Goal: Task Accomplishment & Management: Manage account settings

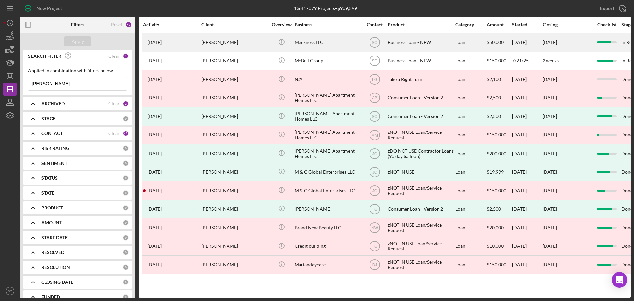
click at [229, 43] on div "[PERSON_NAME]" at bounding box center [235, 43] width 66 height 18
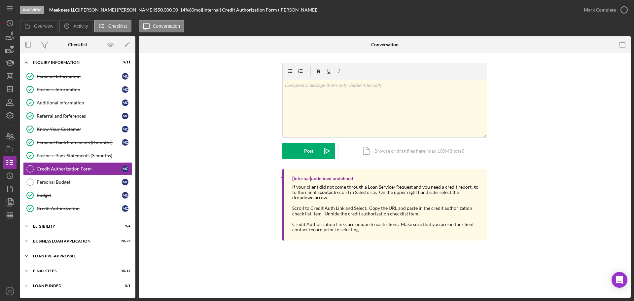
drag, startPoint x: 46, startPoint y: 269, endPoint x: 60, endPoint y: 261, distance: 15.9
click at [46, 269] on div "FINAL STEPS" at bounding box center [73, 271] width 81 height 4
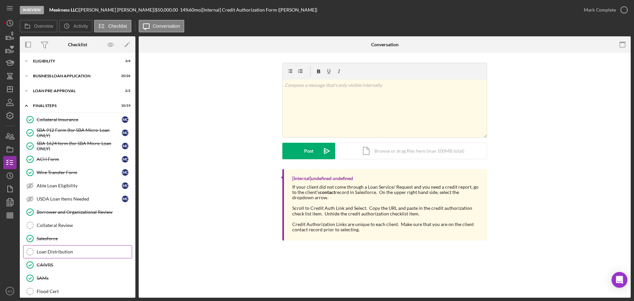
click at [49, 251] on div "Loan Distribution" at bounding box center [84, 251] width 95 height 5
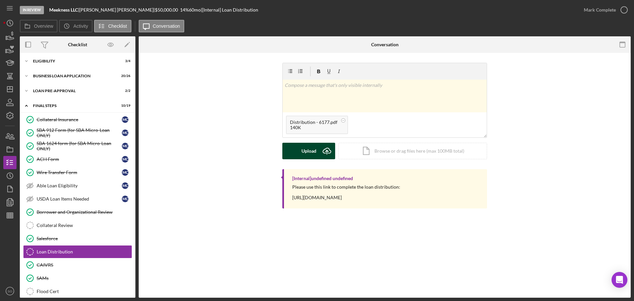
click at [298, 150] on button "Upload Icon/Upload" at bounding box center [308, 151] width 53 height 17
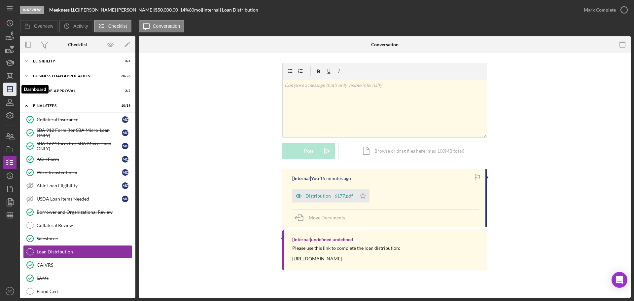
click at [10, 88] on line "button" at bounding box center [10, 88] width 0 height 3
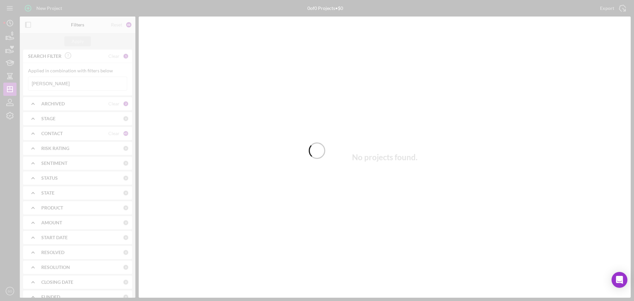
click at [74, 84] on div at bounding box center [317, 150] width 634 height 301
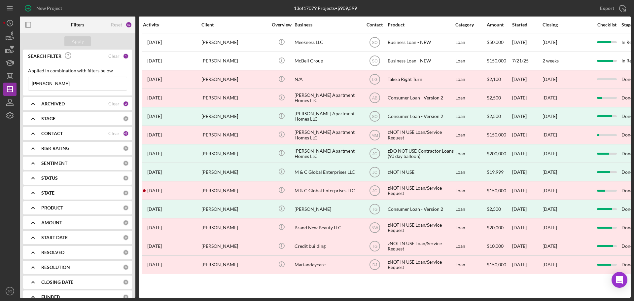
click at [77, 86] on input "[PERSON_NAME]" at bounding box center [77, 83] width 98 height 13
type input "M"
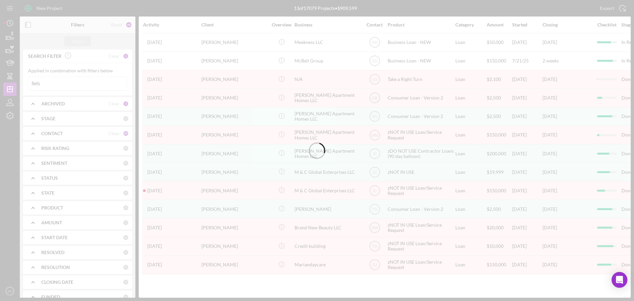
click at [57, 81] on div at bounding box center [317, 150] width 634 height 301
click at [65, 83] on div at bounding box center [317, 150] width 634 height 301
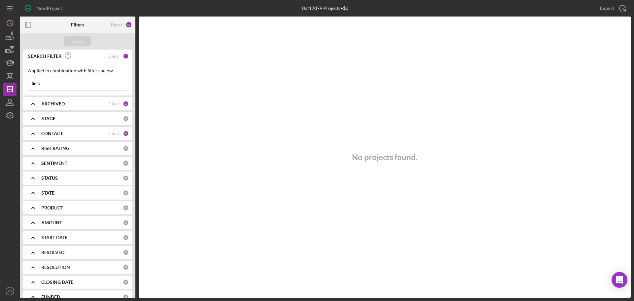
click at [65, 83] on input "fiels" at bounding box center [77, 83] width 98 height 13
type input "field"
click at [78, 39] on div "Apply" at bounding box center [78, 41] width 12 height 10
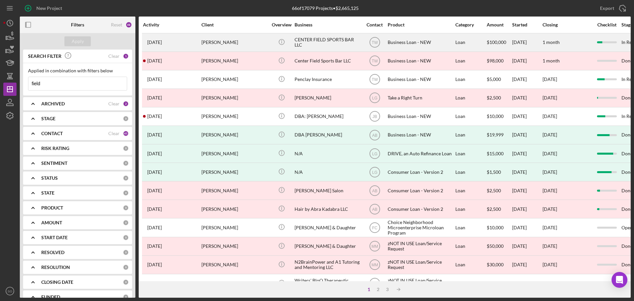
click at [214, 38] on div "[PERSON_NAME]" at bounding box center [235, 43] width 66 height 18
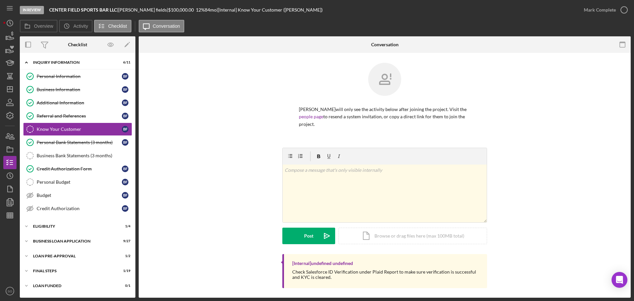
drag, startPoint x: 56, startPoint y: 242, endPoint x: 81, endPoint y: 234, distance: 26.3
click at [56, 242] on div "BUSINESS LOAN APPLICATION" at bounding box center [73, 241] width 81 height 4
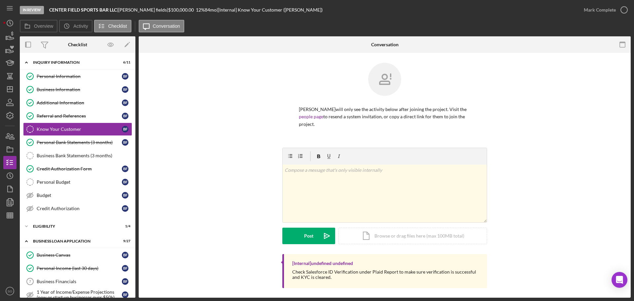
scroll to position [99, 0]
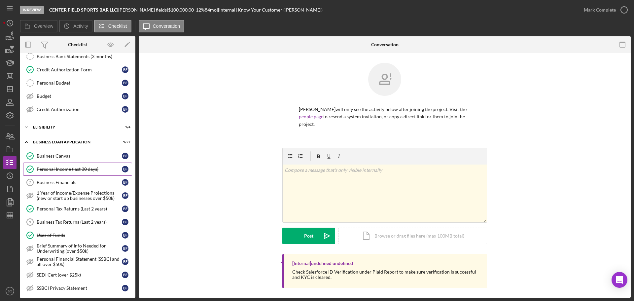
click at [71, 168] on div "Personal Income (last 30 days)" at bounding box center [79, 169] width 85 height 5
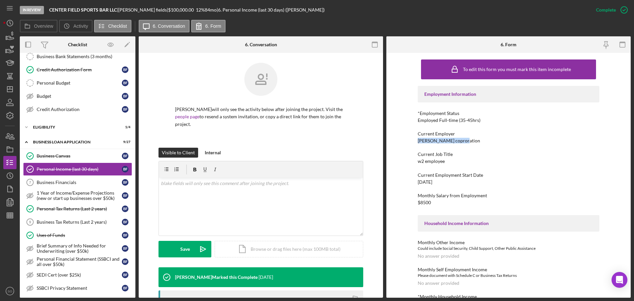
drag, startPoint x: 462, startPoint y: 142, endPoint x: 417, endPoint y: 140, distance: 45.0
click at [418, 140] on div "Current Employer [PERSON_NAME] coproration" at bounding box center [509, 137] width 182 height 12
copy div "[PERSON_NAME] coproration"
click at [10, 91] on icon "Icon/Dashboard" at bounding box center [10, 89] width 17 height 17
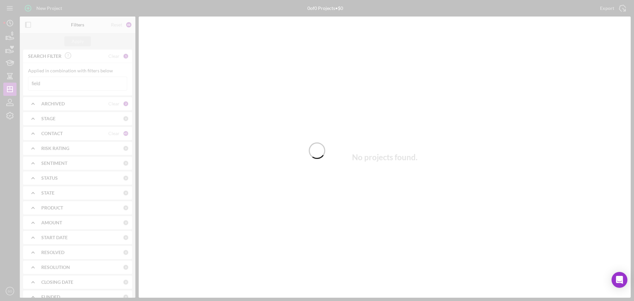
click at [63, 83] on div at bounding box center [317, 150] width 634 height 301
click at [59, 85] on div at bounding box center [317, 150] width 634 height 301
click at [58, 85] on div at bounding box center [317, 150] width 634 height 301
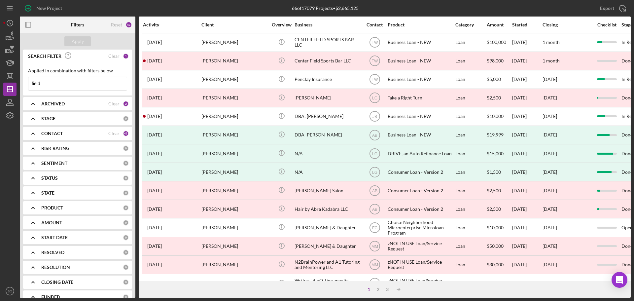
click at [58, 85] on input "field" at bounding box center [77, 83] width 98 height 13
type input "f"
paste input "[PERSON_NAME]"
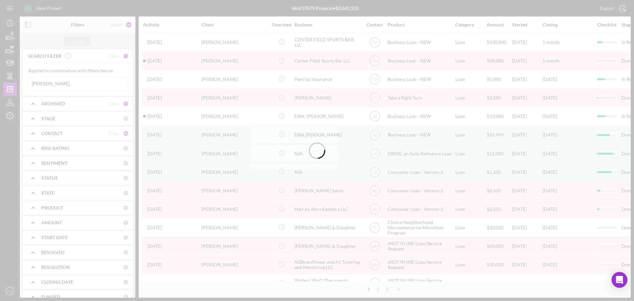
type input "[PERSON_NAME]"
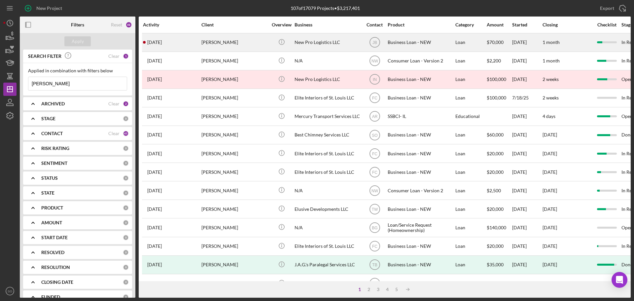
click at [227, 43] on div "[PERSON_NAME]" at bounding box center [235, 43] width 66 height 18
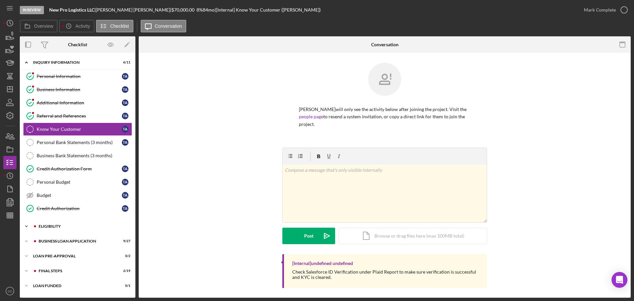
click at [60, 226] on div "ELIGIBILITY" at bounding box center [83, 226] width 89 height 4
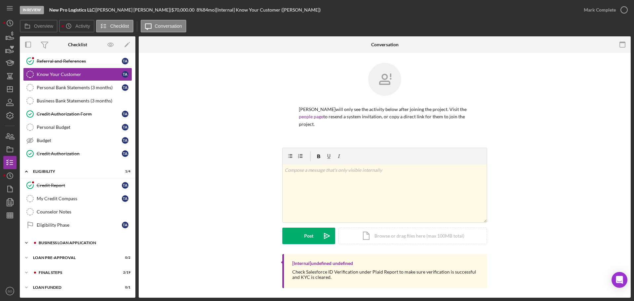
click at [61, 241] on div "Icon/Expander BUSINESS LOAN APPLICATION 9 / 27" at bounding box center [78, 242] width 116 height 13
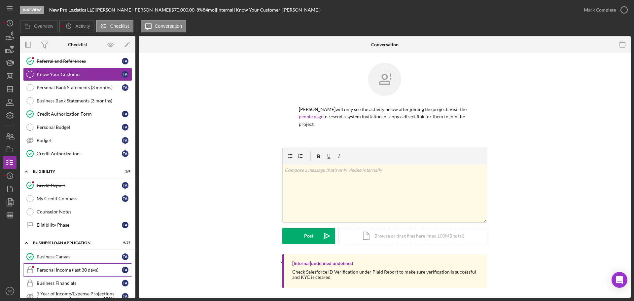
scroll to position [121, 0]
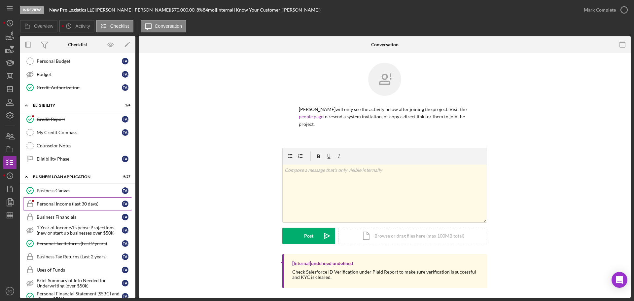
click at [65, 203] on div "Personal Income (last 30 days)" at bounding box center [79, 203] width 85 height 5
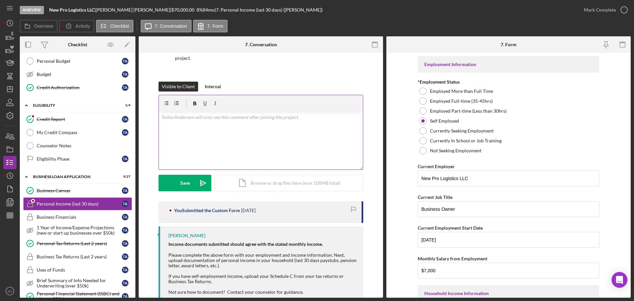
scroll to position [95, 0]
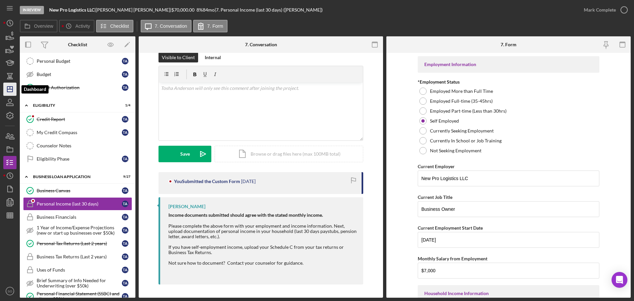
click at [10, 88] on line "button" at bounding box center [10, 88] width 0 height 3
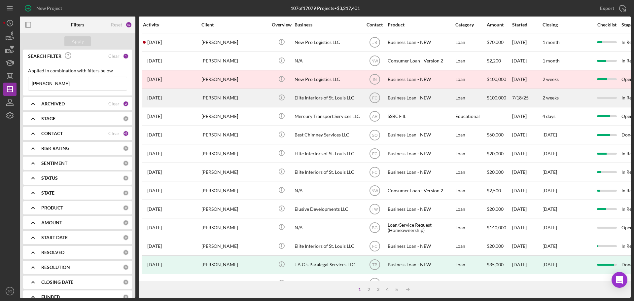
click at [247, 99] on div "[PERSON_NAME]" at bounding box center [235, 98] width 66 height 18
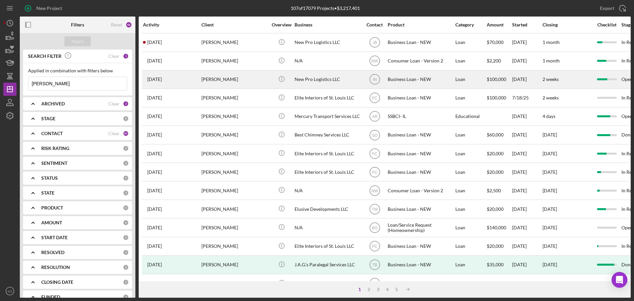
click at [230, 82] on div "[PERSON_NAME]" at bounding box center [235, 80] width 66 height 18
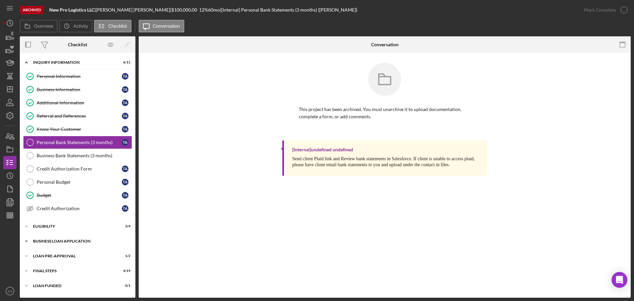
drag, startPoint x: 44, startPoint y: 242, endPoint x: 48, endPoint y: 243, distance: 4.0
click at [44, 242] on div "BUSINESS LOAN APPLICATION" at bounding box center [80, 241] width 94 height 4
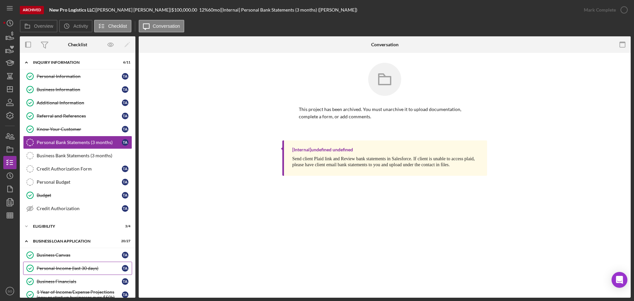
click at [59, 269] on div "Personal Income (last 30 days)" at bounding box center [79, 268] width 85 height 5
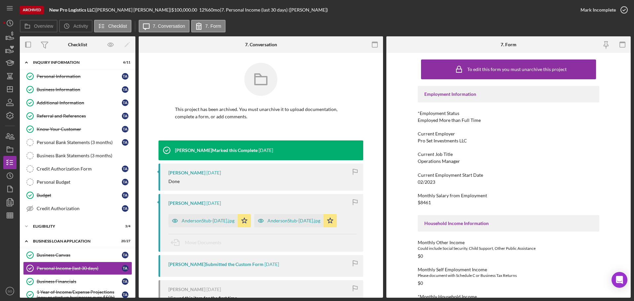
scroll to position [99, 0]
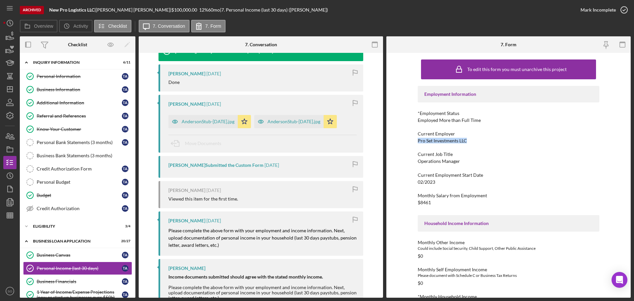
drag, startPoint x: 474, startPoint y: 140, endPoint x: 409, endPoint y: 142, distance: 64.8
click at [409, 142] on div "To edit this form you must unarchive this project Employment Information *Emplo…" at bounding box center [509, 175] width 244 height 245
copy div "Pro Set Investments LLC"
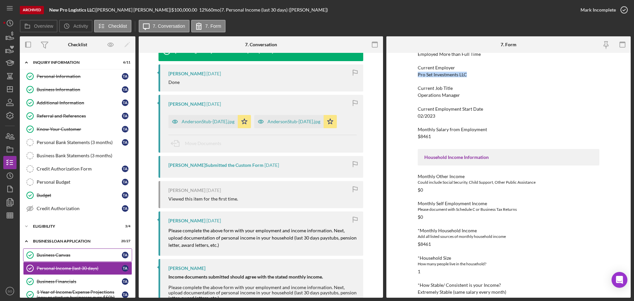
scroll to position [66, 0]
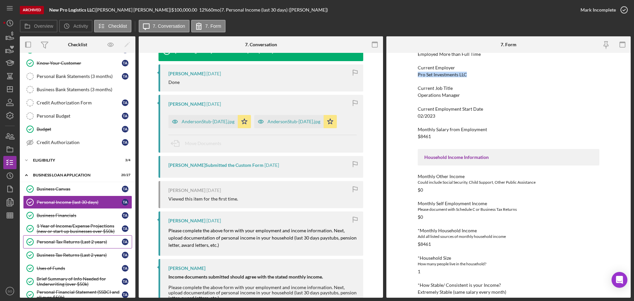
click at [65, 241] on div "Personal Tax Returns (Last 2 years)" at bounding box center [79, 241] width 85 height 5
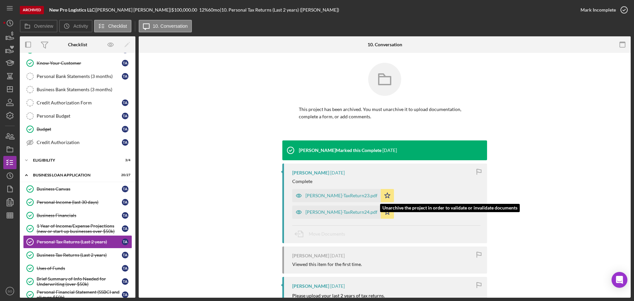
click at [378, 209] on div "[PERSON_NAME]-TaxReturn24.pdf" at bounding box center [342, 211] width 72 height 5
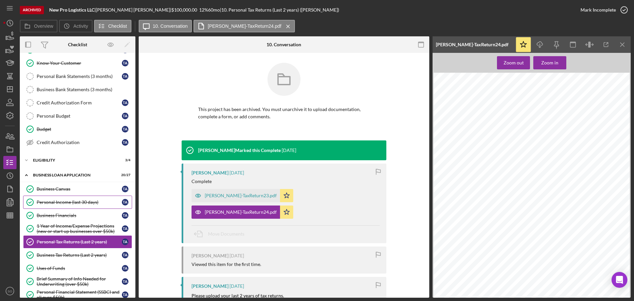
click at [77, 200] on div "Personal Income (last 30 days)" at bounding box center [79, 202] width 85 height 5
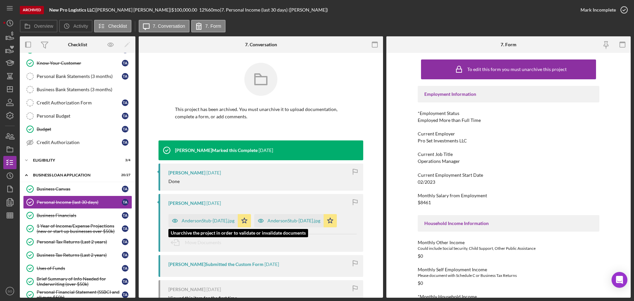
click at [206, 219] on div "AndersonStub-[DATE].jpg" at bounding box center [208, 220] width 53 height 5
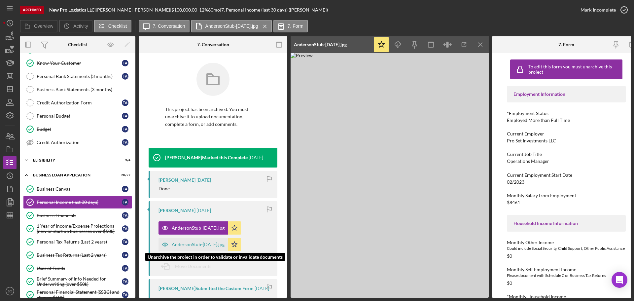
click at [201, 243] on div "AndersonStub-[DATE].jpg" at bounding box center [198, 244] width 53 height 5
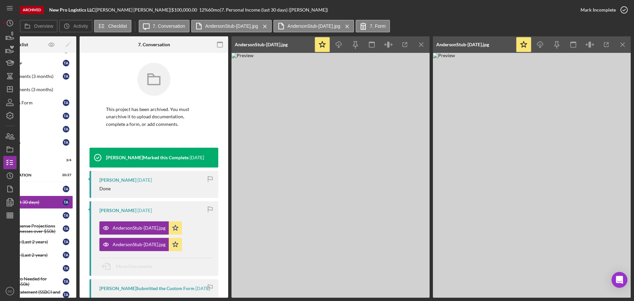
scroll to position [0, 59]
click at [420, 44] on line "button" at bounding box center [421, 45] width 4 height 4
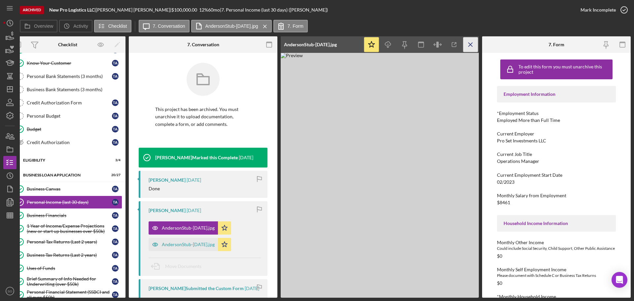
click at [464, 46] on icon "Icon/Menu Close" at bounding box center [471, 44] width 15 height 15
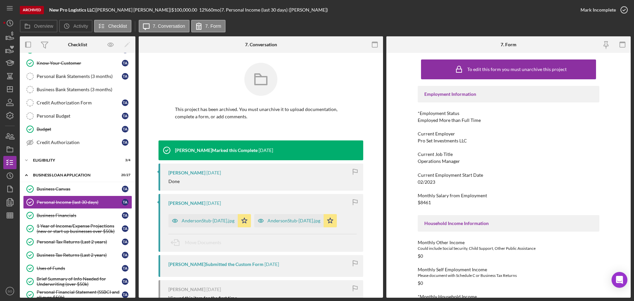
scroll to position [0, 0]
drag, startPoint x: 472, startPoint y: 139, endPoint x: 415, endPoint y: 140, distance: 57.2
click at [415, 140] on div "To edit this form you must unarchive this project Employment Information *Emplo…" at bounding box center [509, 175] width 244 height 245
copy div "Pro Set Investments LLC"
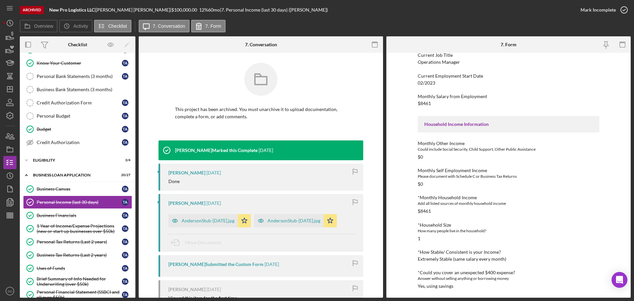
scroll to position [33, 0]
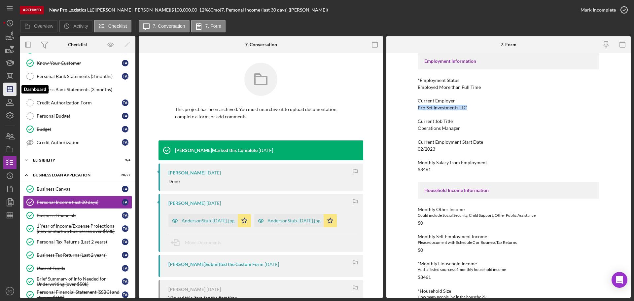
click at [12, 91] on polygon "button" at bounding box center [9, 89] width 5 height 5
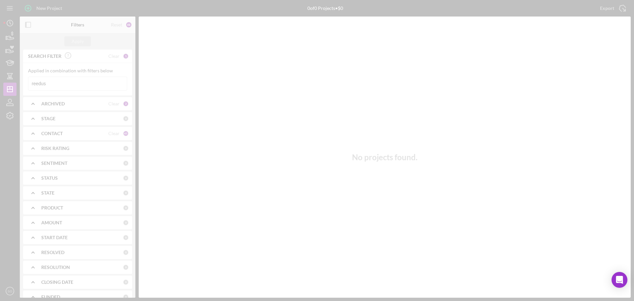
click at [68, 86] on div at bounding box center [317, 150] width 634 height 301
click at [69, 83] on div at bounding box center [317, 150] width 634 height 301
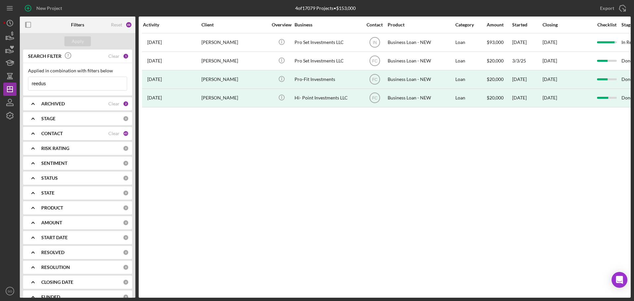
drag, startPoint x: 67, startPoint y: 83, endPoint x: 27, endPoint y: 84, distance: 40.3
click at [27, 84] on div "Applied in combination with filters below reedus Icon/Menu Close" at bounding box center [77, 79] width 109 height 32
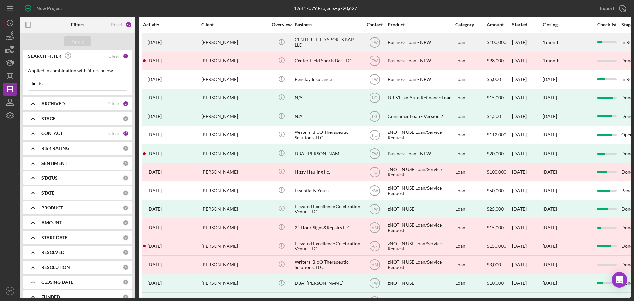
type input "fields"
click at [220, 46] on div "[PERSON_NAME]" at bounding box center [235, 43] width 66 height 18
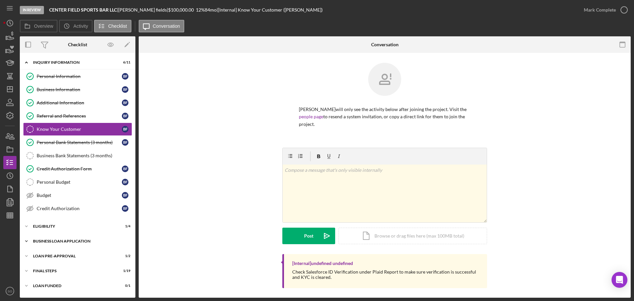
click at [58, 241] on div "BUSINESS LOAN APPLICATION" at bounding box center [80, 241] width 94 height 4
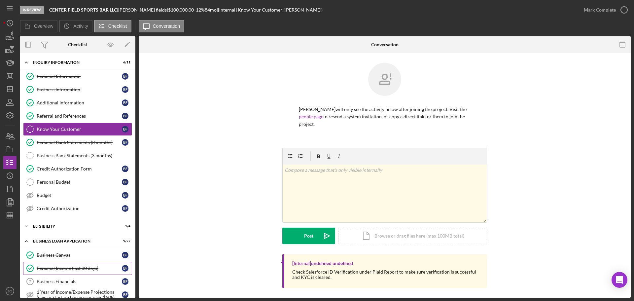
scroll to position [99, 0]
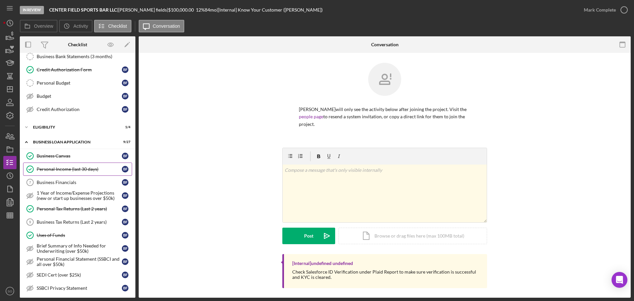
click at [76, 165] on link "Personal Income (last 30 days) Personal Income (last 30 days) b f" at bounding box center [77, 169] width 109 height 13
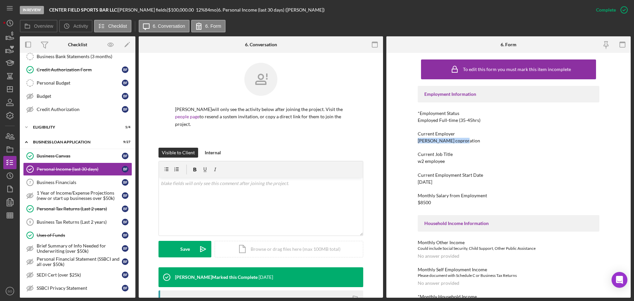
drag, startPoint x: 432, startPoint y: 136, endPoint x: 406, endPoint y: 142, distance: 27.2
click at [406, 142] on div "To edit this form you must mark this item incomplete Employment Information *Em…" at bounding box center [509, 175] width 244 height 245
copy div "[PERSON_NAME] coproration"
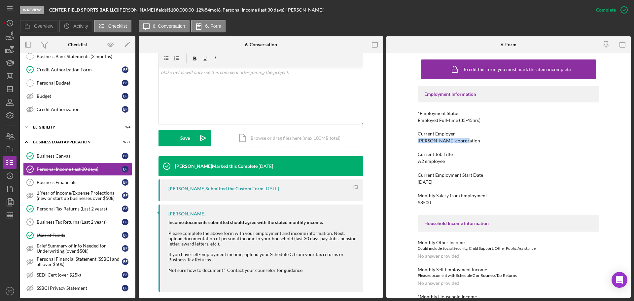
copy div "[PERSON_NAME] coproration"
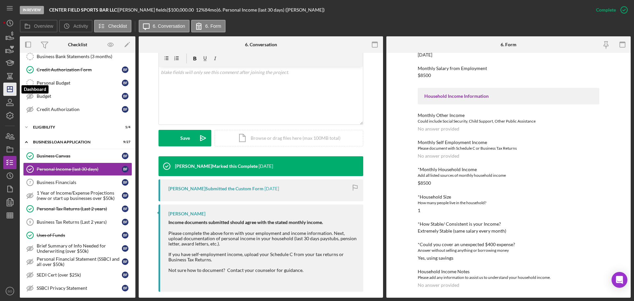
click at [11, 88] on icon "Icon/Dashboard" at bounding box center [10, 89] width 17 height 17
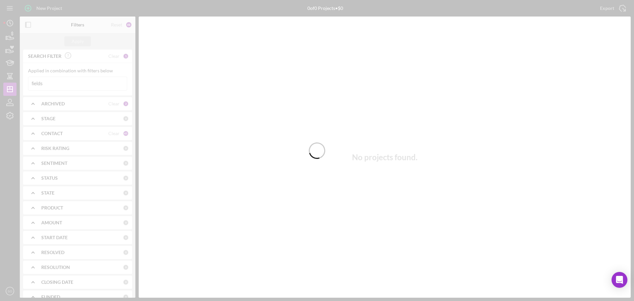
click at [62, 79] on div at bounding box center [317, 150] width 634 height 301
click at [61, 81] on div at bounding box center [317, 150] width 634 height 301
click at [60, 82] on div at bounding box center [317, 150] width 634 height 301
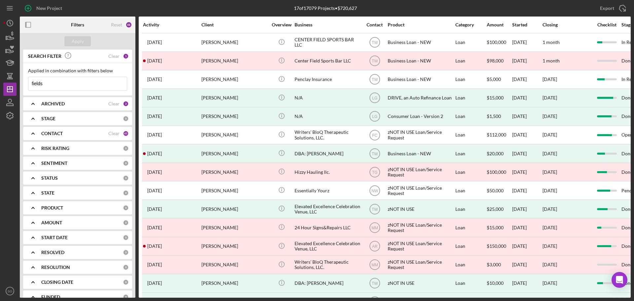
click at [60, 82] on input "fields" at bounding box center [77, 83] width 98 height 13
type input "f"
paste input "[PERSON_NAME]"
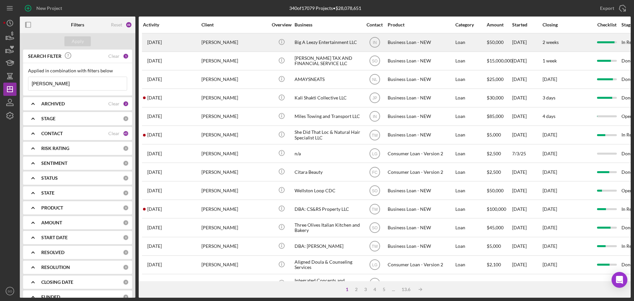
type input "[PERSON_NAME]"
click at [235, 45] on div "[PERSON_NAME]" at bounding box center [235, 43] width 66 height 18
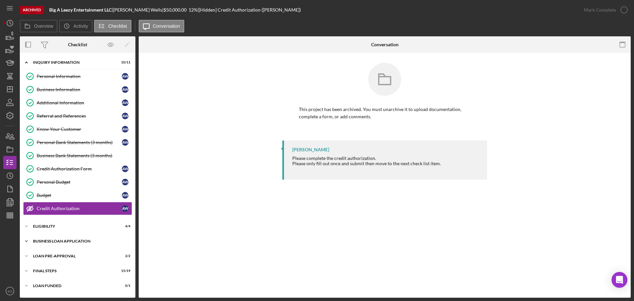
click at [50, 239] on div "BUSINESS LOAN APPLICATION" at bounding box center [80, 241] width 94 height 4
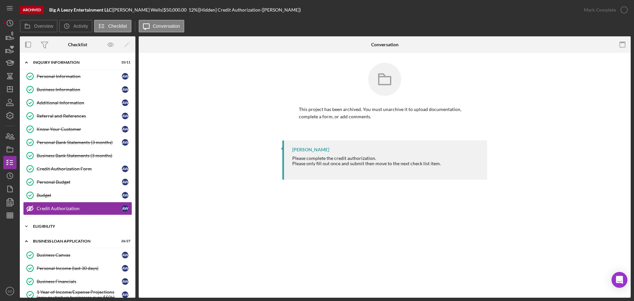
scroll to position [99, 0]
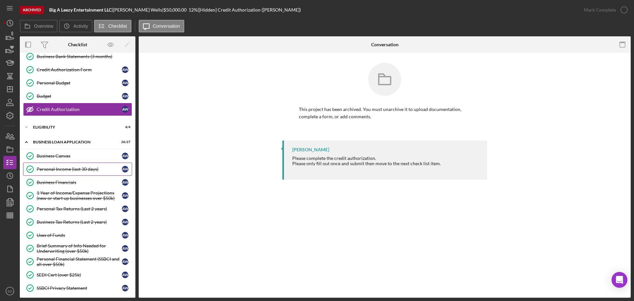
click at [73, 170] on div "Personal Income (last 30 days)" at bounding box center [79, 169] width 85 height 5
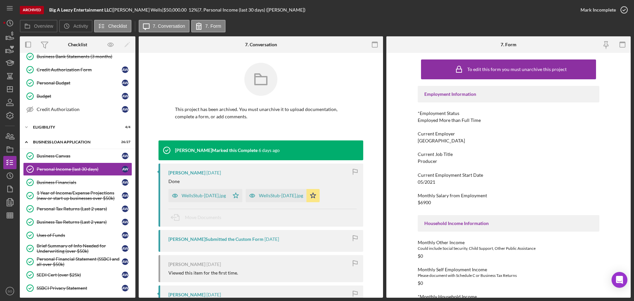
scroll to position [66, 0]
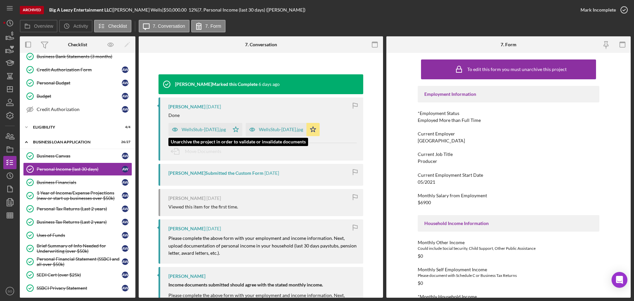
click at [201, 129] on div "WellsStub-[DATE].jpg" at bounding box center [204, 129] width 44 height 5
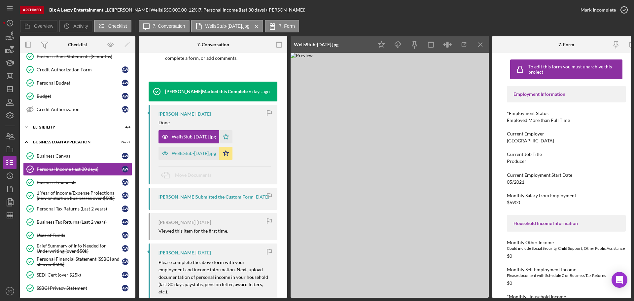
drag, startPoint x: 545, startPoint y: 140, endPoint x: 506, endPoint y: 143, distance: 39.1
click at [506, 143] on div "To edit this form you must unarchive this project Employment Information *Emplo…" at bounding box center [566, 175] width 149 height 245
copy div "[GEOGRAPHIC_DATA]"
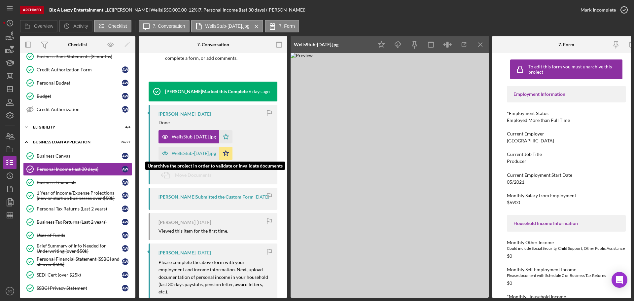
click at [198, 154] on div "WellsStub-[DATE].jpg" at bounding box center [194, 153] width 44 height 5
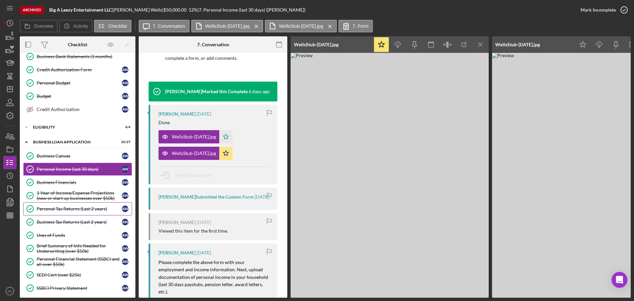
click at [62, 210] on div "Personal Tax Returns (Last 2 years)" at bounding box center [79, 208] width 85 height 5
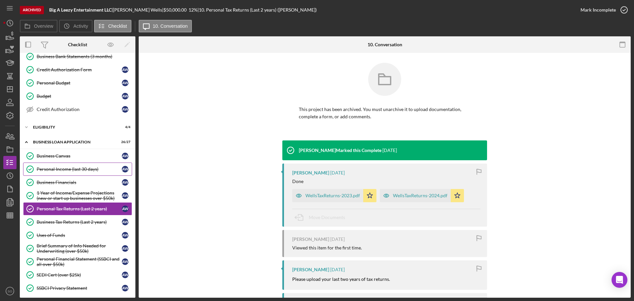
click at [100, 166] on link "Personal Income (last 30 days) Personal Income (last 30 days) A W" at bounding box center [77, 169] width 109 height 13
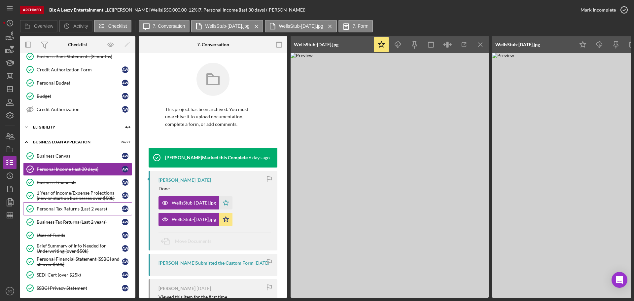
drag, startPoint x: 55, startPoint y: 209, endPoint x: 72, endPoint y: 210, distance: 16.9
click at [55, 209] on div "Personal Tax Returns (Last 2 years)" at bounding box center [79, 208] width 85 height 5
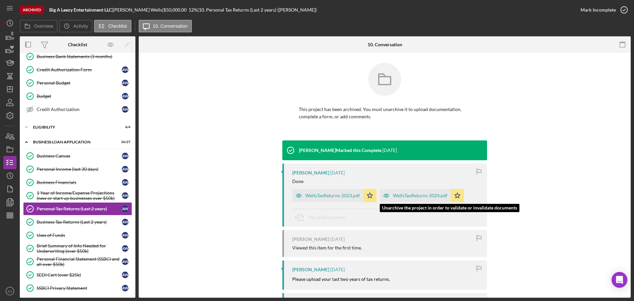
click at [427, 197] on div "WellsTaxReturns-2024.pdf" at bounding box center [420, 195] width 55 height 5
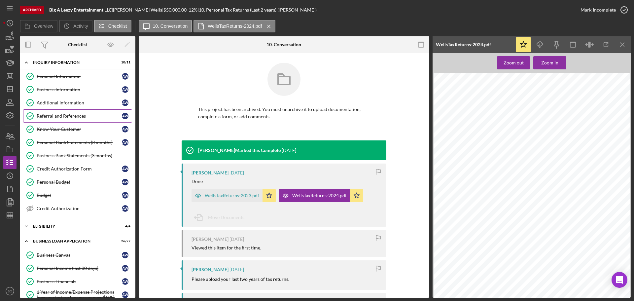
click at [61, 113] on div "Referral and References" at bounding box center [79, 115] width 85 height 5
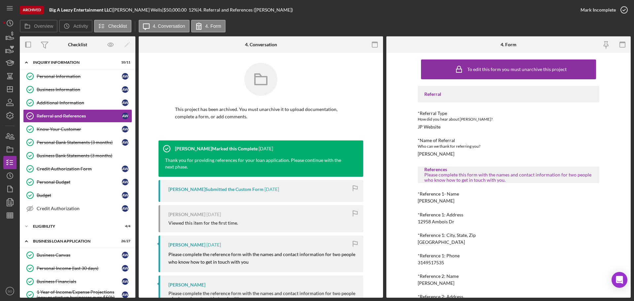
scroll to position [60, 0]
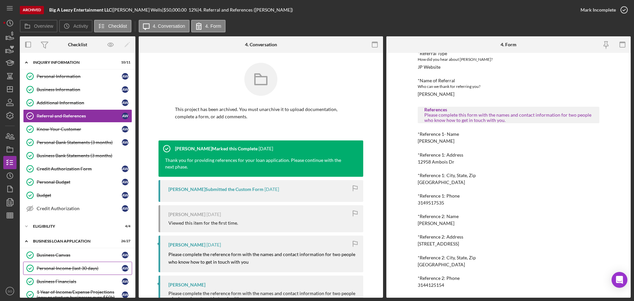
click at [61, 266] on div "Personal Income (last 30 days)" at bounding box center [79, 268] width 85 height 5
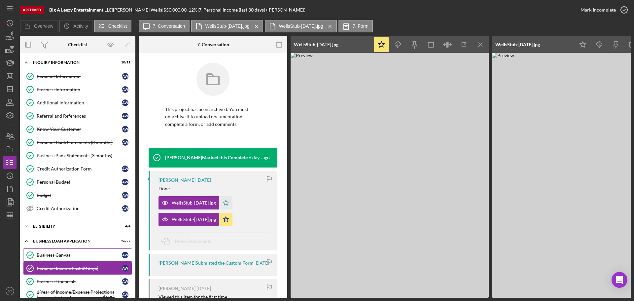
scroll to position [99, 0]
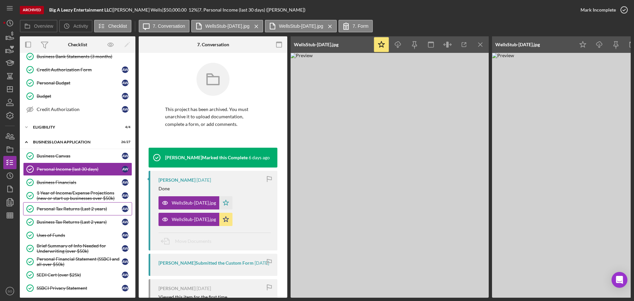
click at [52, 206] on div "Personal Tax Returns (Last 2 years)" at bounding box center [79, 208] width 85 height 5
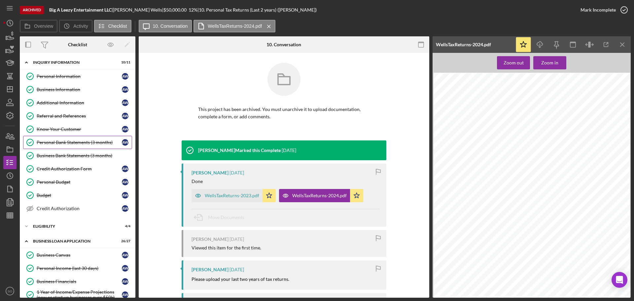
click at [65, 143] on div "Personal Bank Statements (3 months)" at bounding box center [79, 142] width 85 height 5
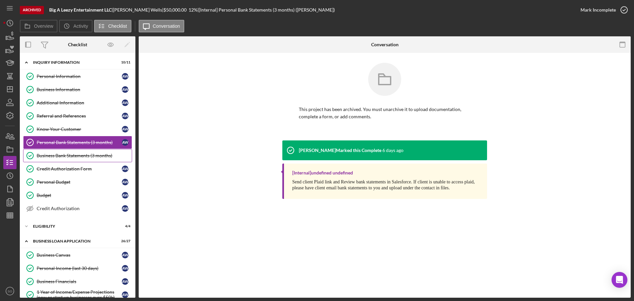
click at [53, 153] on div "Business Bank Statements (3 months)" at bounding box center [84, 155] width 95 height 5
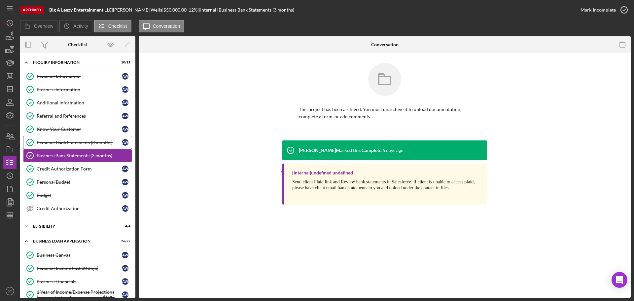
click at [84, 144] on div "Personal Bank Statements (3 months)" at bounding box center [79, 142] width 85 height 5
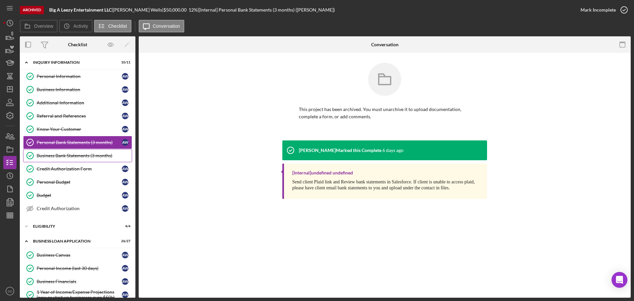
click at [84, 155] on div "Business Bank Statements (3 months)" at bounding box center [84, 155] width 95 height 5
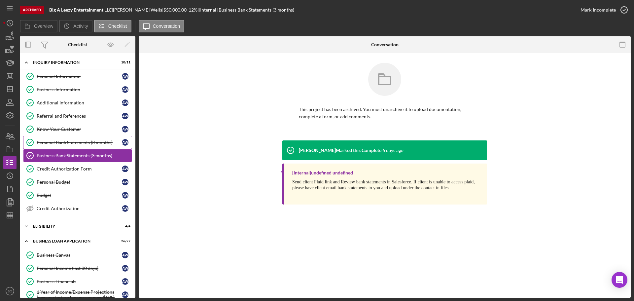
click at [85, 142] on div "Personal Bank Statements (3 months)" at bounding box center [79, 142] width 85 height 5
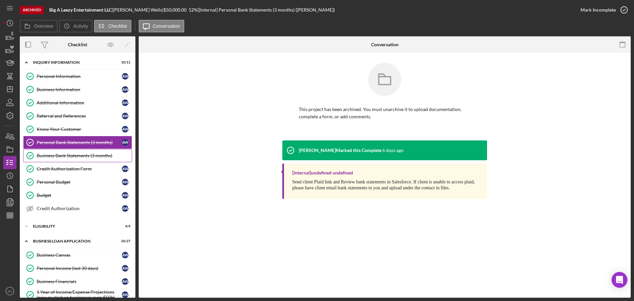
click at [80, 155] on div "Business Bank Statements (3 months)" at bounding box center [84, 155] width 95 height 5
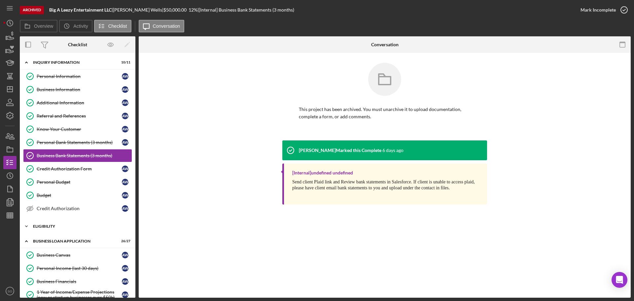
scroll to position [66, 0]
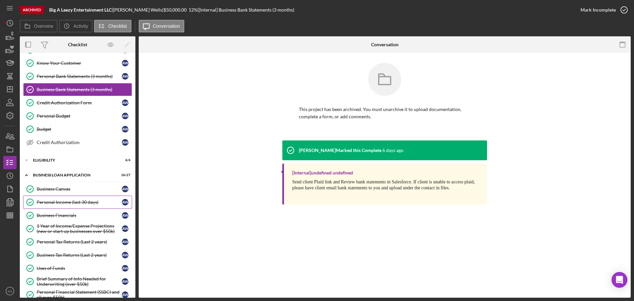
click at [69, 198] on link "Personal Income (last 30 days) Personal Income (last 30 days) A W" at bounding box center [77, 202] width 109 height 13
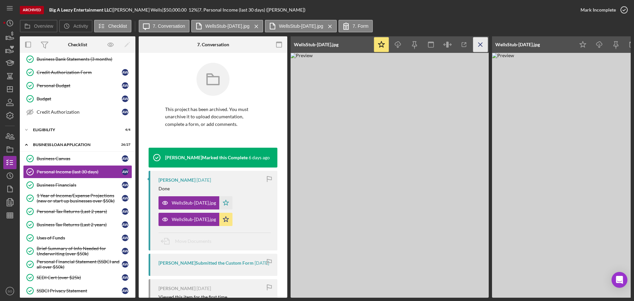
click at [480, 45] on icon "Icon/Menu Close" at bounding box center [480, 44] width 15 height 15
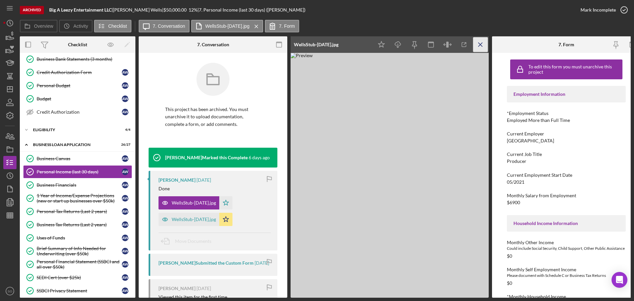
click at [481, 44] on icon "Icon/Menu Close" at bounding box center [480, 44] width 15 height 15
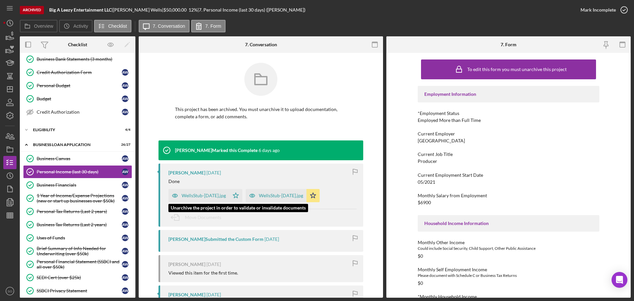
click at [199, 196] on div "WellsStub-[DATE].jpg" at bounding box center [204, 195] width 44 height 5
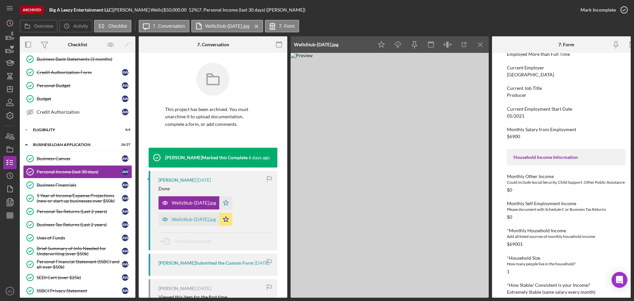
scroll to position [99, 0]
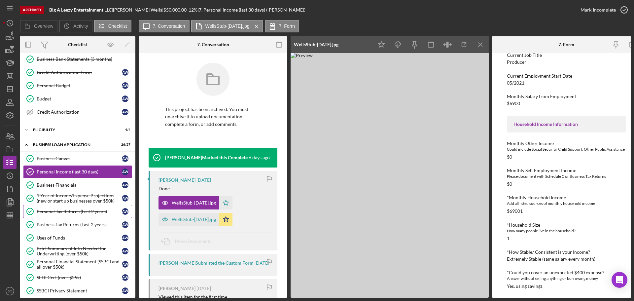
click at [61, 211] on div "Personal Tax Returns (Last 2 years)" at bounding box center [79, 211] width 85 height 5
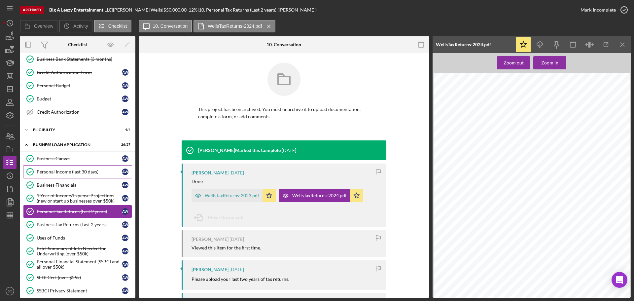
click at [77, 171] on div "Personal Income (last 30 days)" at bounding box center [79, 171] width 85 height 5
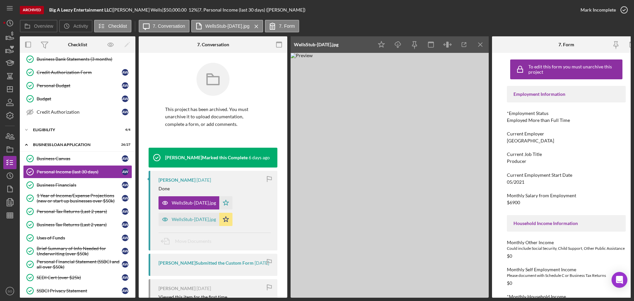
scroll to position [66, 0]
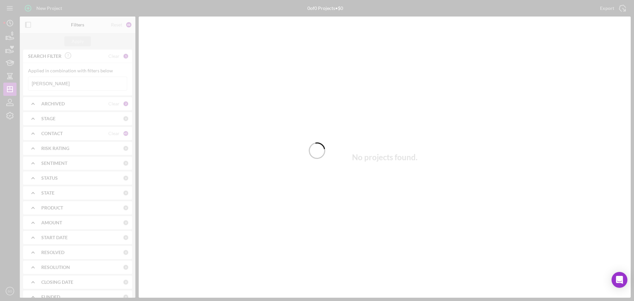
click at [82, 83] on div at bounding box center [317, 150] width 634 height 301
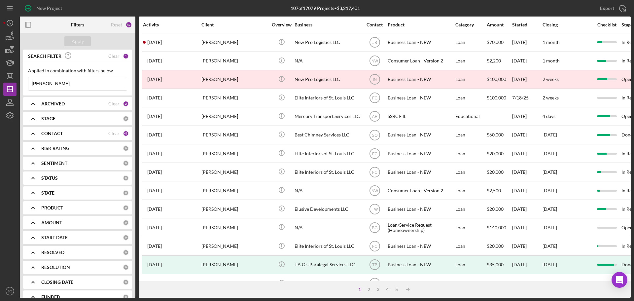
click at [82, 81] on input "[PERSON_NAME]" at bounding box center [77, 83] width 98 height 13
type input "T"
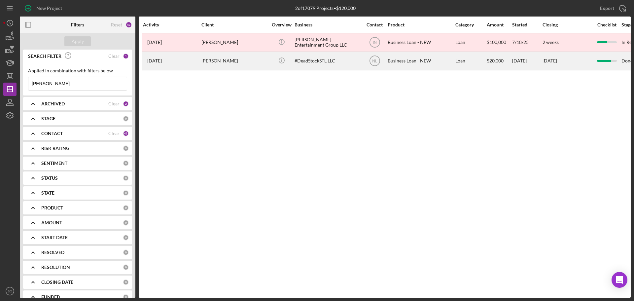
type input "allred"
click at [228, 58] on div "Anthony Allred" at bounding box center [235, 61] width 66 height 18
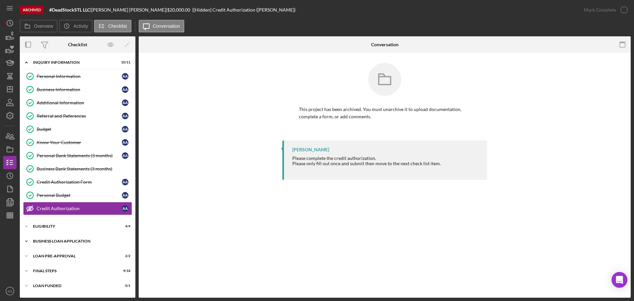
click at [74, 238] on div "Icon/Expander BUSINESS LOAN APPLICATION 20 / 27" at bounding box center [78, 241] width 116 height 13
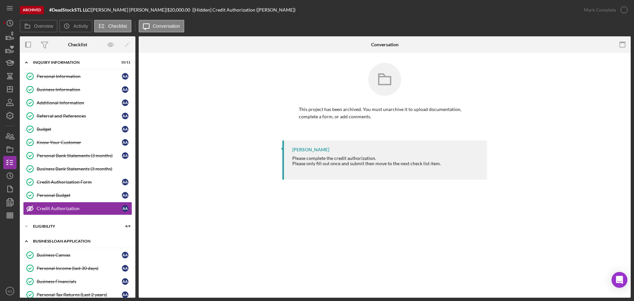
scroll to position [99, 0]
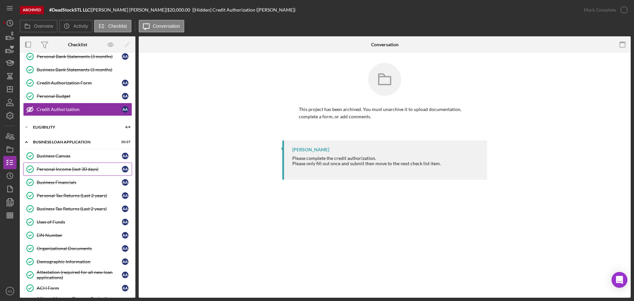
click at [76, 165] on link "Personal Income (last 30 days) Personal Income (last 30 days) A A" at bounding box center [77, 169] width 109 height 13
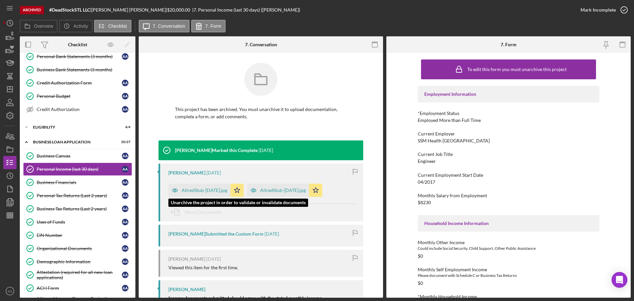
click at [199, 191] on div "AllredStub-June13.jpg" at bounding box center [205, 190] width 46 height 5
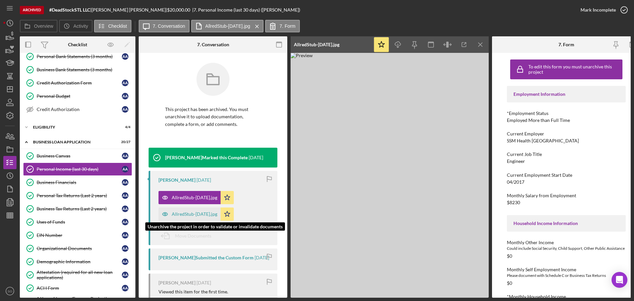
click at [192, 217] on div "AllredStub-May30.jpg" at bounding box center [190, 213] width 62 height 13
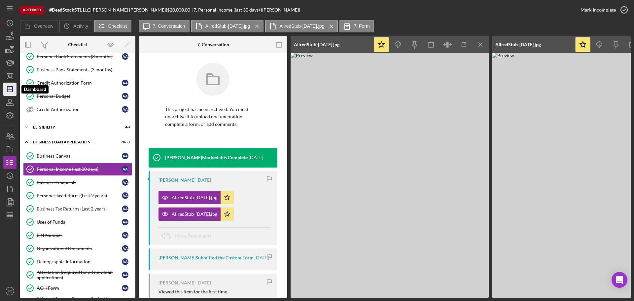
click at [10, 89] on line "button" at bounding box center [10, 88] width 0 height 3
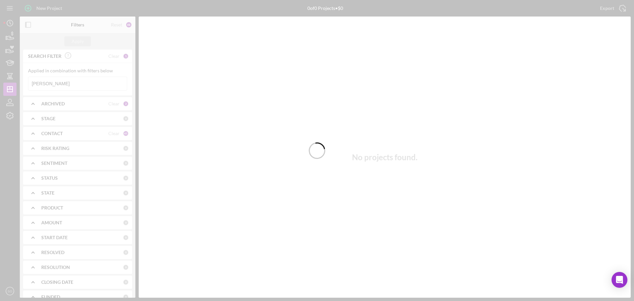
click at [73, 82] on div at bounding box center [317, 150] width 634 height 301
click at [72, 83] on div at bounding box center [317, 150] width 634 height 301
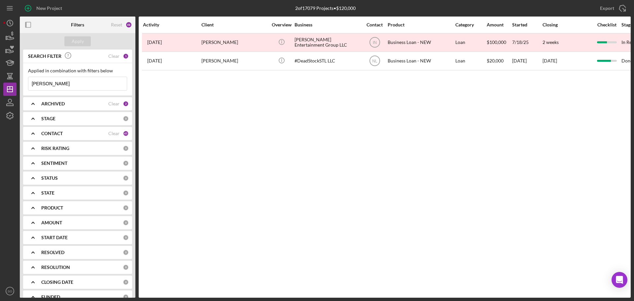
click at [72, 83] on input "allred" at bounding box center [77, 83] width 98 height 13
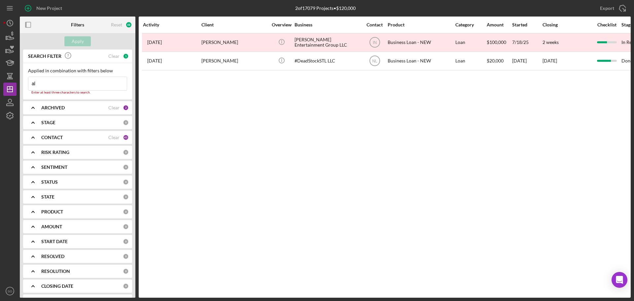
type input "a"
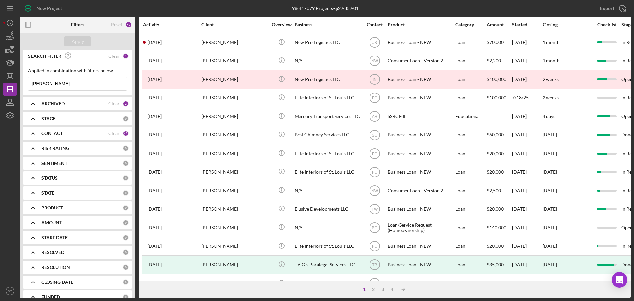
drag, startPoint x: 63, startPoint y: 87, endPoint x: 28, endPoint y: 84, distance: 35.8
click at [28, 84] on div "Applied in combination with filters below anderson Icon/Menu Close" at bounding box center [77, 79] width 109 height 32
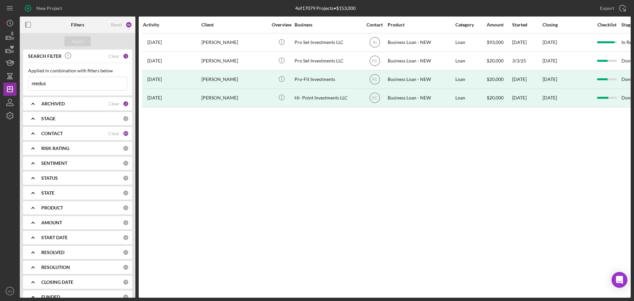
type input "reedus"
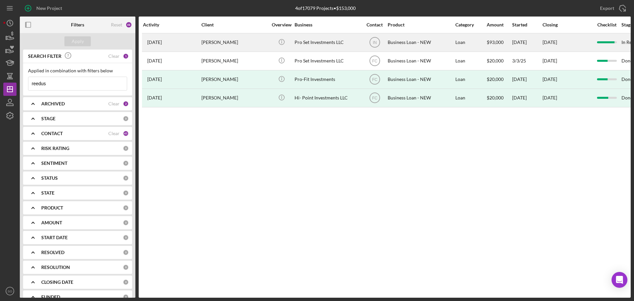
click at [223, 40] on div "[PERSON_NAME]" at bounding box center [235, 43] width 66 height 18
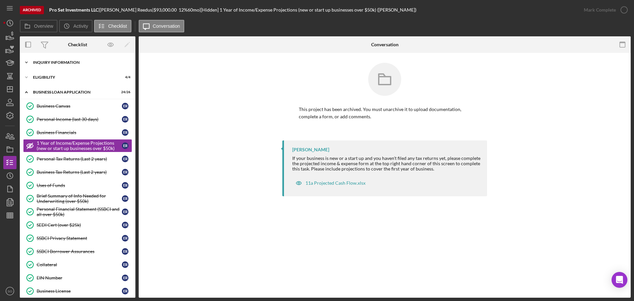
click at [68, 65] on div "Icon/Expander INQUIRY INFORMATION 11 / 11" at bounding box center [78, 62] width 116 height 13
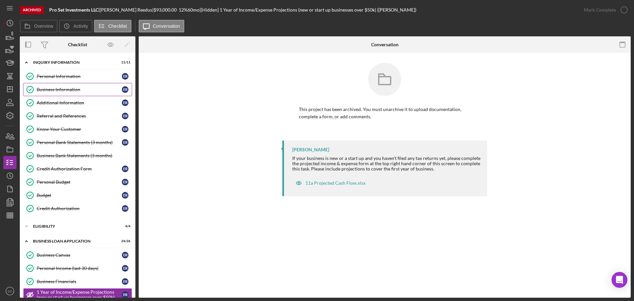
click at [62, 93] on link "Business Information Business Information E R" at bounding box center [77, 89] width 109 height 13
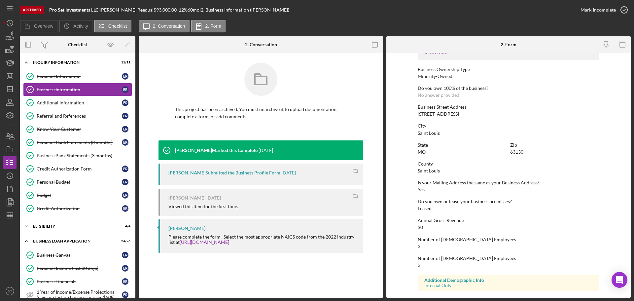
scroll to position [253, 0]
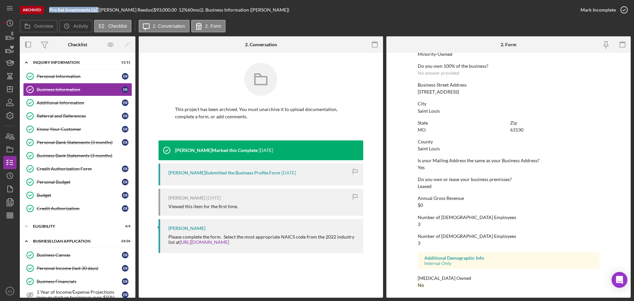
drag, startPoint x: 100, startPoint y: 8, endPoint x: 45, endPoint y: 12, distance: 55.3
click at [45, 12] on div "Archived Pro Set Investments LLC | Eric Reedus | $93,000.00 12 % 60 mo | 2. Bus…" at bounding box center [297, 10] width 554 height 20
copy div "Pro Set Investments LLC"
